Goal: Task Accomplishment & Management: Use online tool/utility

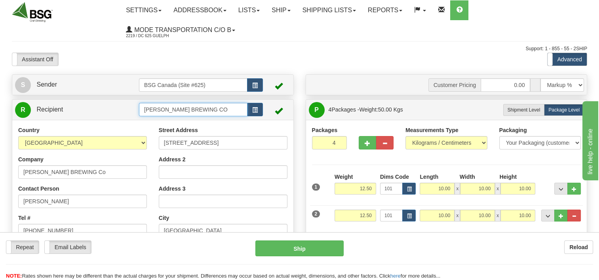
drag, startPoint x: 202, startPoint y: 112, endPoint x: 88, endPoint y: 112, distance: 113.9
click at [89, 112] on tr "R Recipient [PERSON_NAME] BREWING CO" at bounding box center [152, 110] width 275 height 16
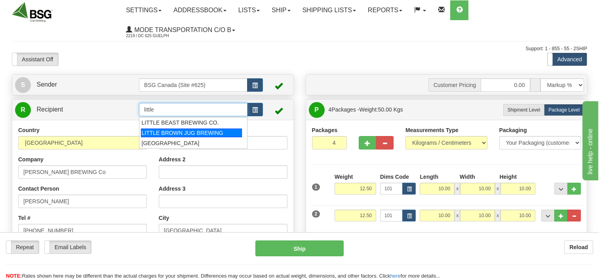
drag, startPoint x: 177, startPoint y: 129, endPoint x: 381, endPoint y: 135, distance: 203.8
click at [178, 129] on div "LITTLE BROWN JUG BREWING" at bounding box center [191, 133] width 101 height 9
type input "LITTLE BROWN JUG BREWING"
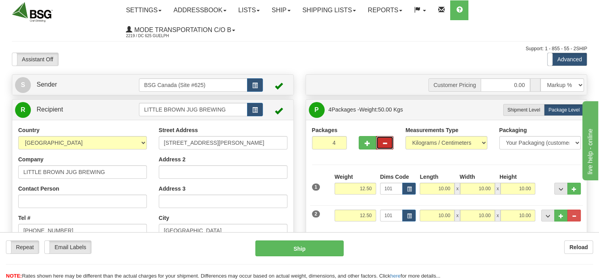
click at [388, 142] on button "button" at bounding box center [384, 142] width 17 height 13
click at [388, 144] on button "button" at bounding box center [384, 142] width 17 height 13
type input "2"
drag, startPoint x: 351, startPoint y: 191, endPoint x: 401, endPoint y: 179, distance: 51.4
click at [397, 178] on div "1 Weight 12.50 Dims Code 101" at bounding box center [446, 187] width 273 height 28
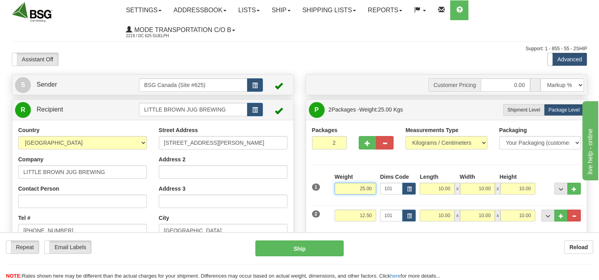
type input "25.00"
click at [348, 217] on input "12.50" at bounding box center [355, 216] width 42 height 12
click at [415, 215] on div "2 Weight 12.50 Dims Code 101 Length Width x" at bounding box center [446, 214] width 273 height 27
type input "25.00"
drag, startPoint x: 368, startPoint y: 163, endPoint x: 374, endPoint y: 163, distance: 5.6
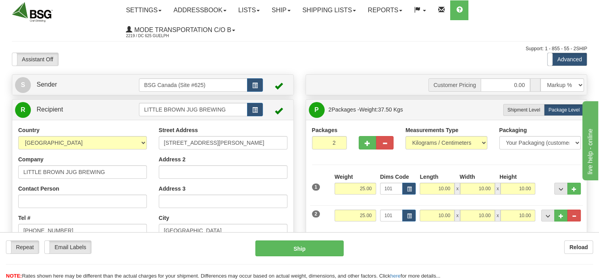
click at [368, 163] on div "Packages 2 2 Measurements Type" at bounding box center [446, 177] width 269 height 102
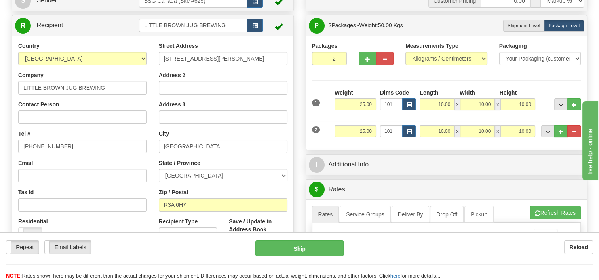
scroll to position [119, 0]
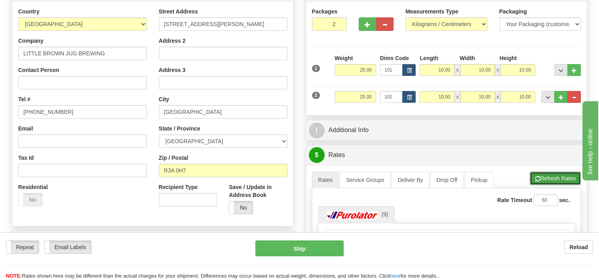
click at [555, 177] on button "Refresh Rates" at bounding box center [554, 178] width 51 height 13
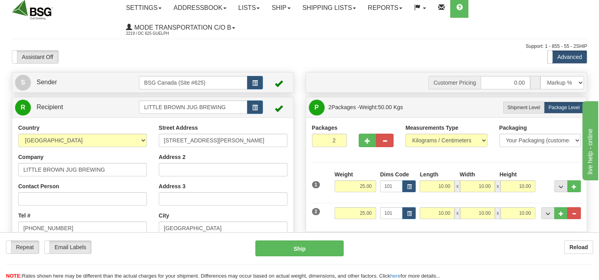
scroll to position [0, 0]
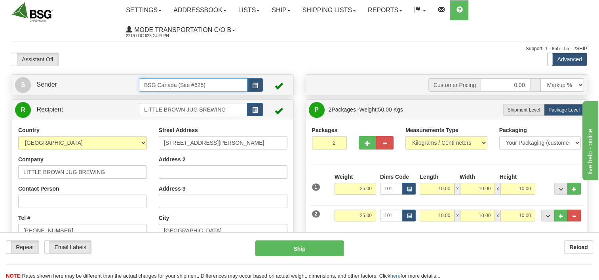
drag, startPoint x: 202, startPoint y: 85, endPoint x: 38, endPoint y: 103, distance: 164.8
click at [49, 106] on div "S Sender BSG Canada (Site #625)" at bounding box center [153, 236] width 294 height 324
click at [171, 80] on input "624)" at bounding box center [193, 84] width 108 height 13
type input "6"
drag, startPoint x: 168, startPoint y: 85, endPoint x: 189, endPoint y: 78, distance: 22.0
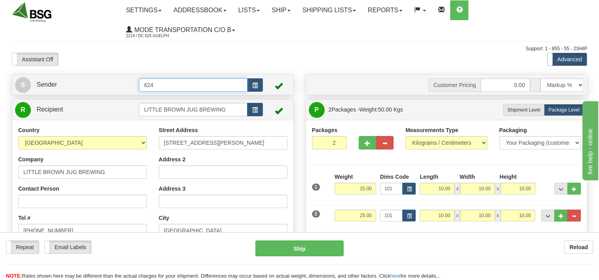
click at [168, 85] on input "624" at bounding box center [193, 84] width 108 height 13
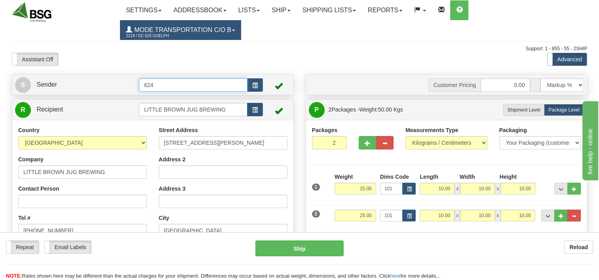
type input "624"
click at [191, 27] on link "Mode Transportation c/o B 2219 / DC 625 Guelph" at bounding box center [180, 30] width 121 height 20
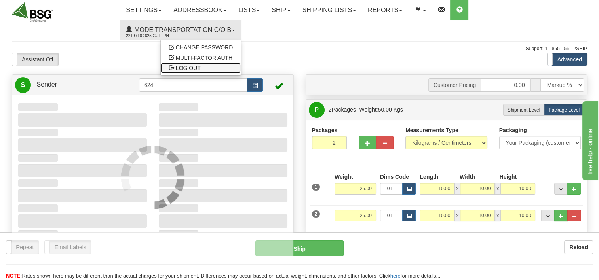
click at [189, 73] on link "LOG OUT" at bounding box center [201, 68] width 80 height 10
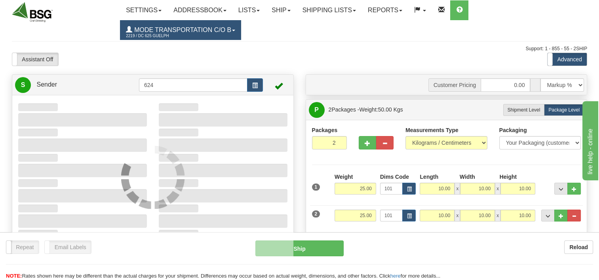
click at [185, 34] on link "Mode Transportation c/o B 2219 / DC 625 Guelph" at bounding box center [180, 30] width 121 height 20
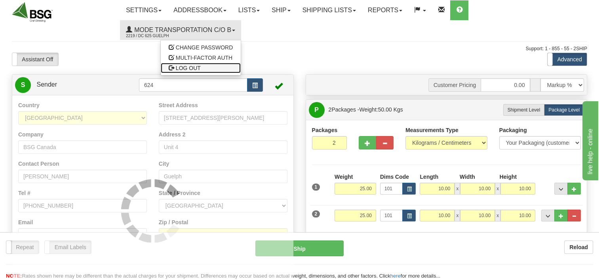
click at [191, 66] on span "LOG OUT" at bounding box center [188, 68] width 25 height 6
